Goal: Information Seeking & Learning: Learn about a topic

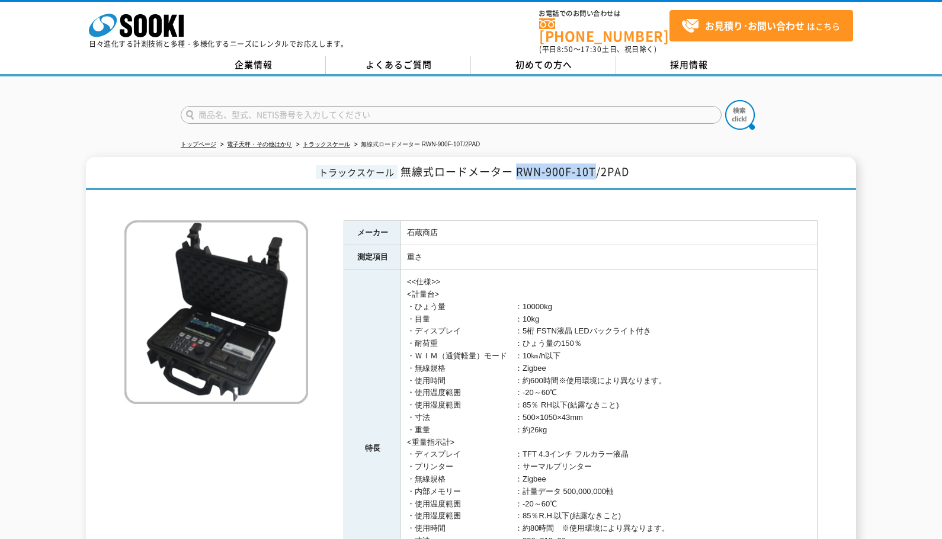
drag, startPoint x: 516, startPoint y: 163, endPoint x: 596, endPoint y: 168, distance: 80.7
click at [596, 168] on span "無線式ロードメーター RWN-900F-10T/2PAD" at bounding box center [514, 171] width 229 height 16
copy span "RWN-900F-10T"
drag, startPoint x: 397, startPoint y: 165, endPoint x: 509, endPoint y: 166, distance: 111.9
click at [509, 166] on h1 "トラックスケール 無線式ロードメーター RWN-900F-10T/2PAD" at bounding box center [471, 173] width 770 height 33
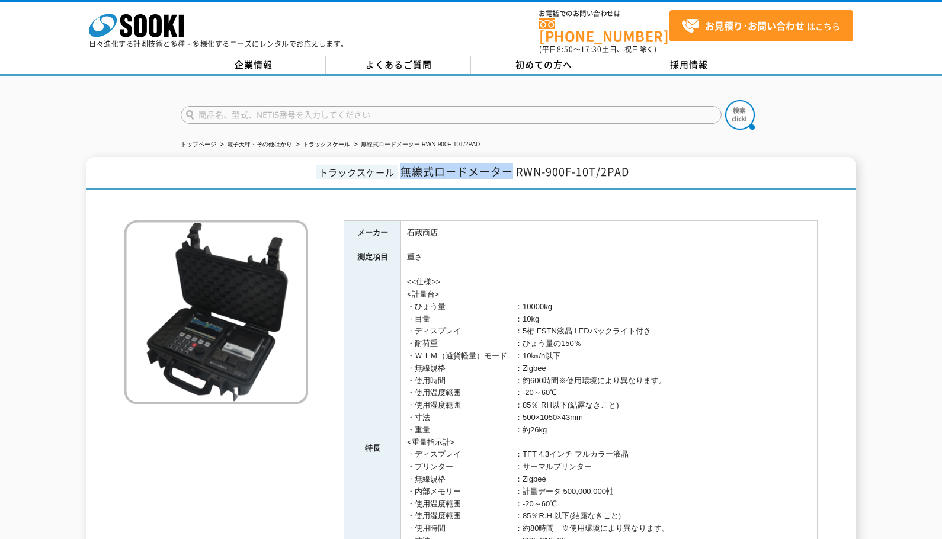
click at [509, 166] on span "無線式ロードメーター RWN-900F-10T/2PAD" at bounding box center [514, 171] width 229 height 16
drag, startPoint x: 518, startPoint y: 166, endPoint x: 575, endPoint y: 167, distance: 56.9
click at [575, 167] on span "無線式ロードメーター RWN-900F-10T/2PAD" at bounding box center [514, 171] width 229 height 16
drag, startPoint x: 515, startPoint y: 163, endPoint x: 596, endPoint y: 167, distance: 81.2
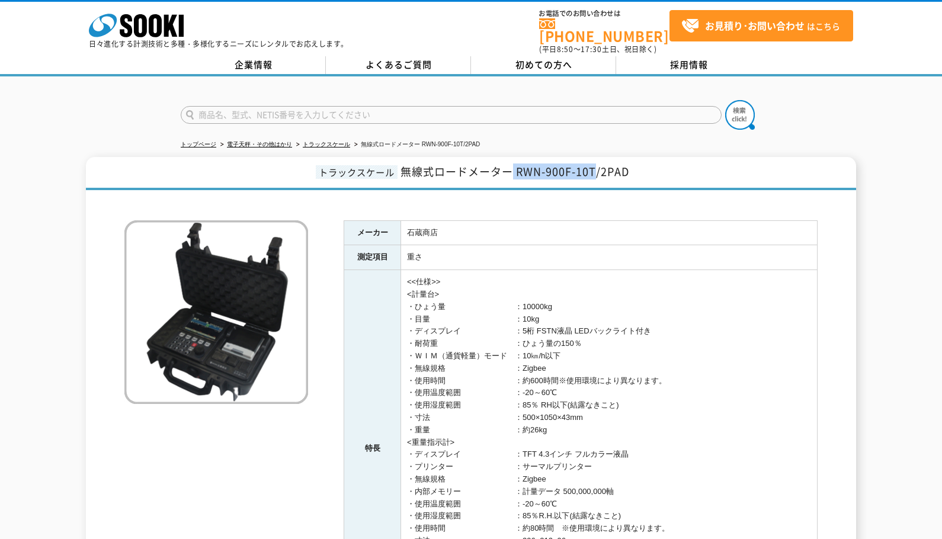
click at [596, 167] on span "無線式ロードメーター RWN-900F-10T/2PAD" at bounding box center [514, 171] width 229 height 16
click at [631, 314] on td "<<仕様>> <計量台> ・ひょう量　　　　　　　　　：10000kg ・目量　　　　　　　　　　　：10kg ・ディスプレイ　　　　　　　：5桁 FSTN液…" at bounding box center [609, 448] width 416 height 357
drag, startPoint x: 520, startPoint y: 164, endPoint x: 574, endPoint y: 164, distance: 54.5
click at [582, 166] on span "無線式ロードメーター RWN-900F-10T/2PAD" at bounding box center [514, 171] width 229 height 16
drag, startPoint x: 517, startPoint y: 163, endPoint x: 596, endPoint y: 165, distance: 79.4
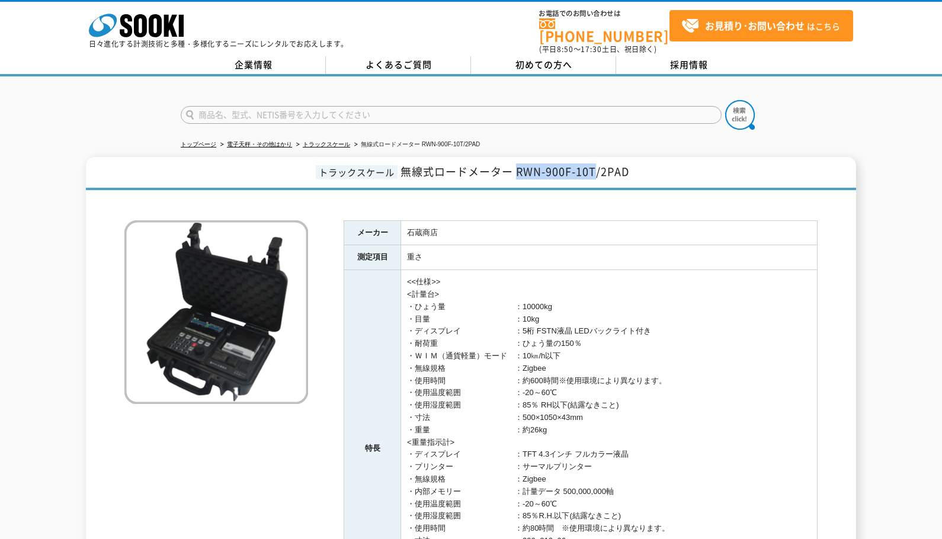
click at [596, 165] on span "無線式ロードメーター RWN-900F-10T/2PAD" at bounding box center [514, 171] width 229 height 16
click at [594, 345] on td "<<仕様>> <計量台> ・ひょう量　　　　　　　　　：10000kg ・目量　　　　　　　　　　　：10kg ・ディスプレイ　　　　　　　：5桁 FSTN液…" at bounding box center [609, 448] width 416 height 357
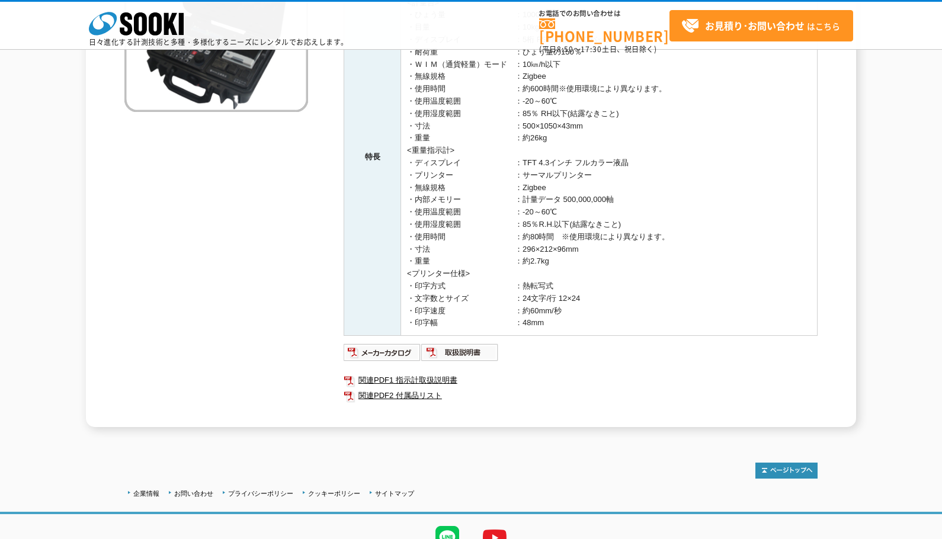
scroll to position [294, 0]
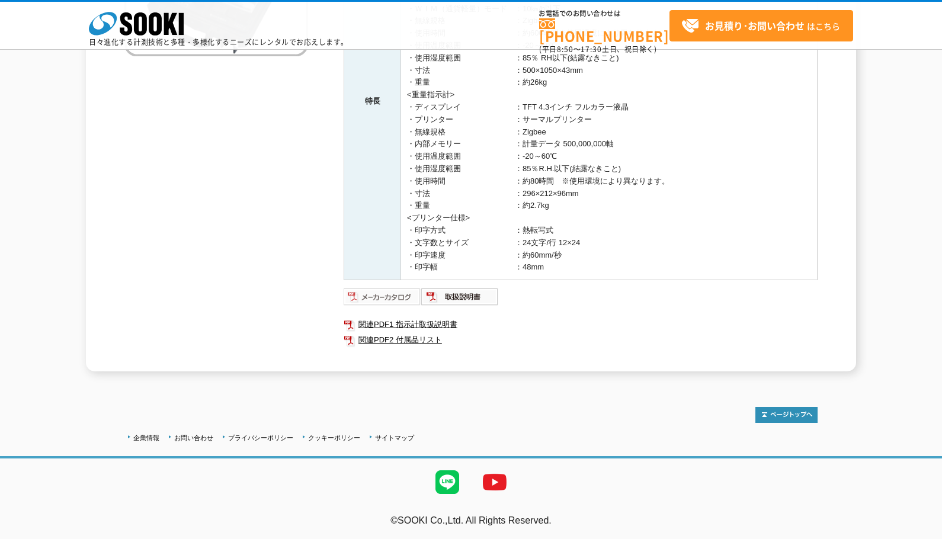
click at [406, 295] on img at bounding box center [382, 296] width 78 height 19
click at [403, 294] on img at bounding box center [382, 296] width 78 height 19
